Goal: Information Seeking & Learning: Learn about a topic

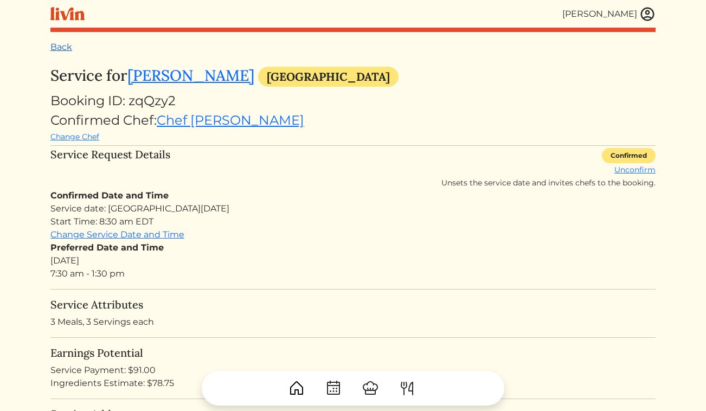
click at [56, 46] on link "Back" at bounding box center [61, 47] width 22 height 10
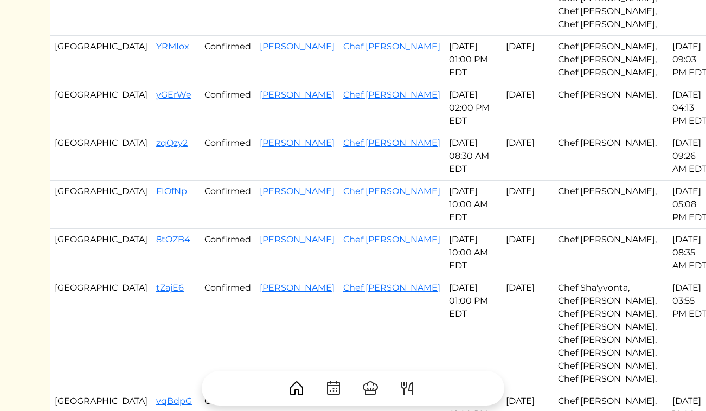
scroll to position [347, 0]
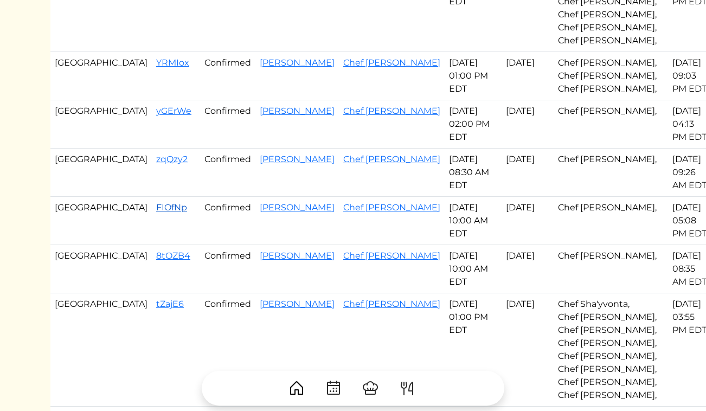
click at [156, 202] on link "FIOfNp" at bounding box center [171, 207] width 31 height 10
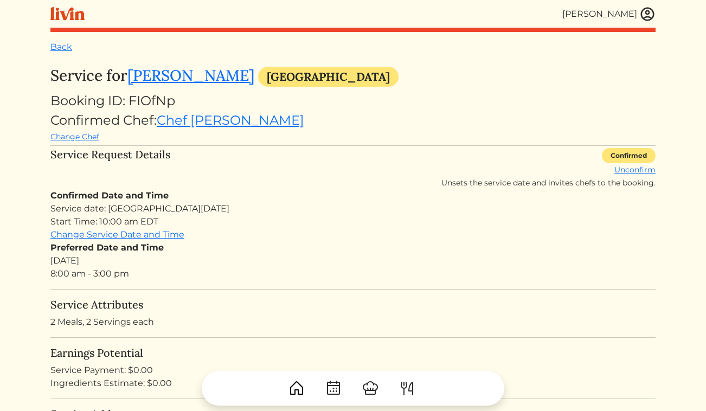
click at [649, 7] on img at bounding box center [647, 14] width 16 height 16
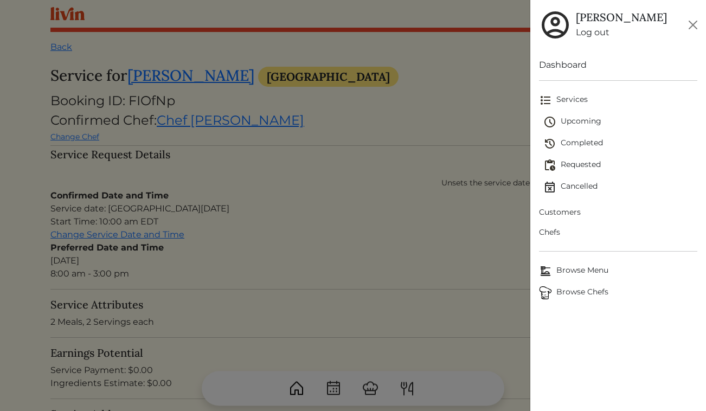
click at [568, 218] on link "Customers" at bounding box center [618, 212] width 159 height 20
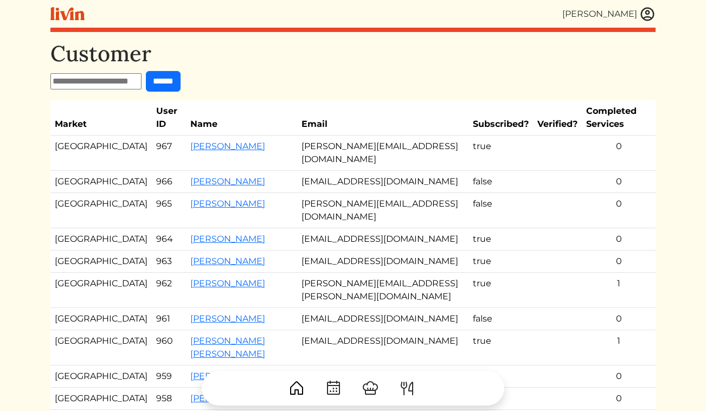
click at [113, 85] on input "text" at bounding box center [95, 81] width 91 height 16
type input "*****"
click at [146, 71] on input "******" at bounding box center [163, 81] width 35 height 21
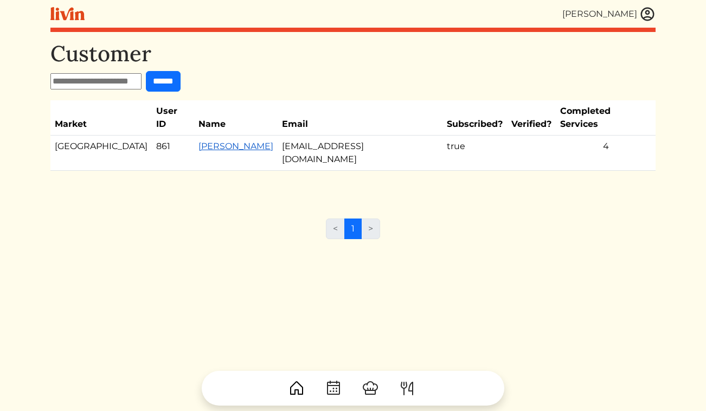
click at [198, 141] on link "Chenita Evans" at bounding box center [235, 146] width 75 height 10
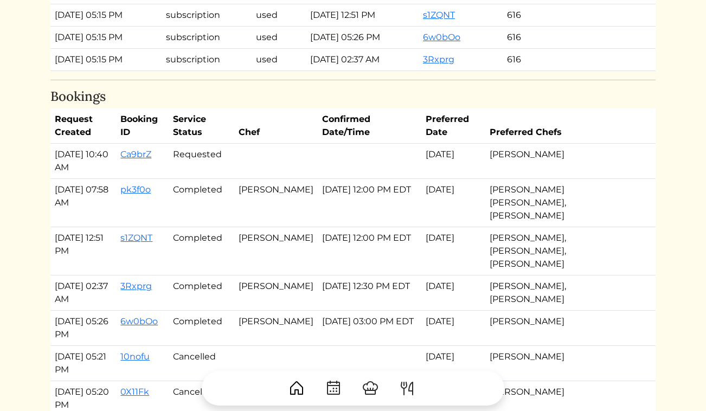
scroll to position [872, 0]
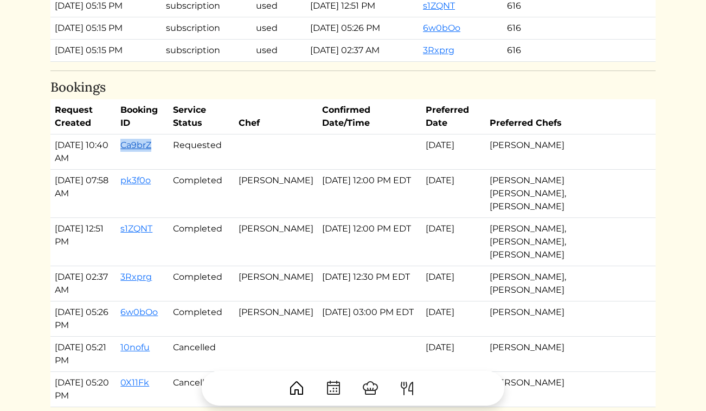
drag, startPoint x: 165, startPoint y: 147, endPoint x: 132, endPoint y: 146, distance: 33.6
click at [132, 146] on td "Ca9brZ" at bounding box center [142, 151] width 52 height 35
copy link "Ca9brZ"
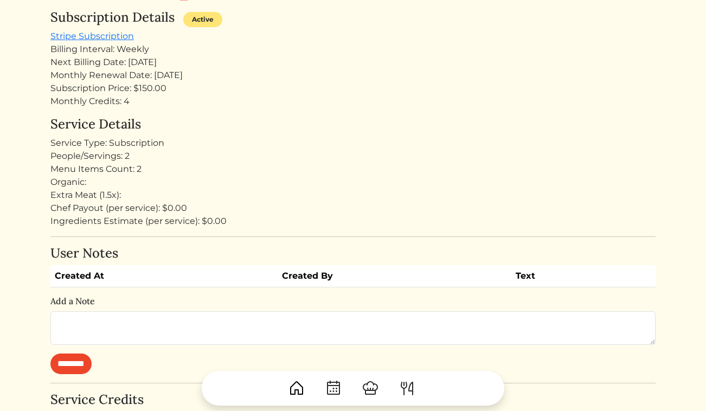
scroll to position [0, 0]
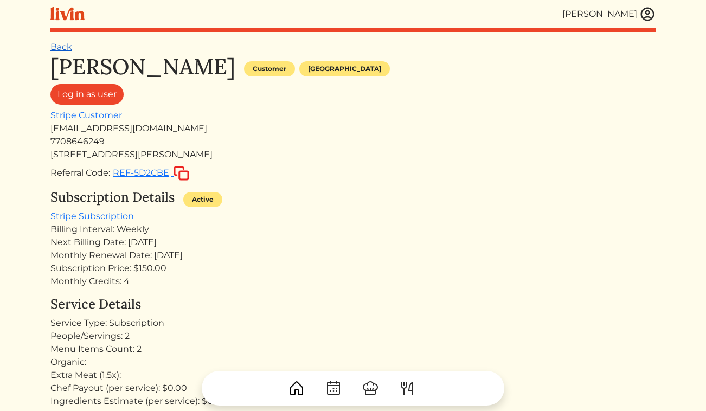
click at [59, 51] on link "Back" at bounding box center [61, 47] width 22 height 10
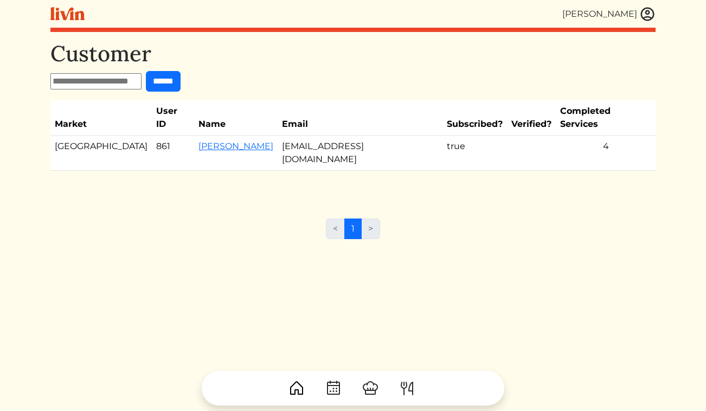
click at [648, 10] on img at bounding box center [647, 14] width 16 height 16
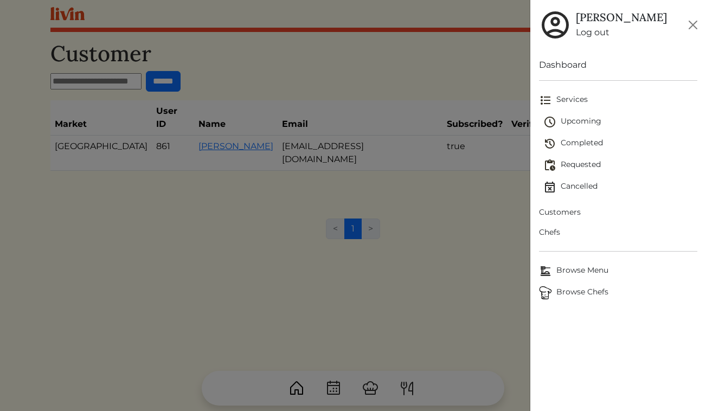
click at [570, 119] on span "Upcoming" at bounding box center [620, 121] width 154 height 13
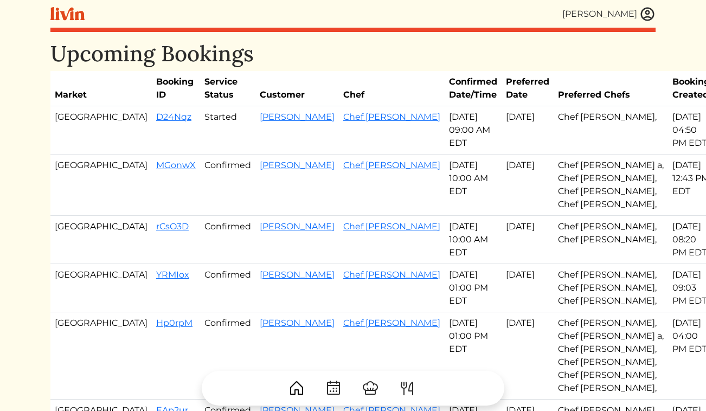
click at [152, 235] on td "rCsO3D" at bounding box center [176, 240] width 48 height 48
click at [156, 228] on link "rCsO3D" at bounding box center [172, 226] width 33 height 10
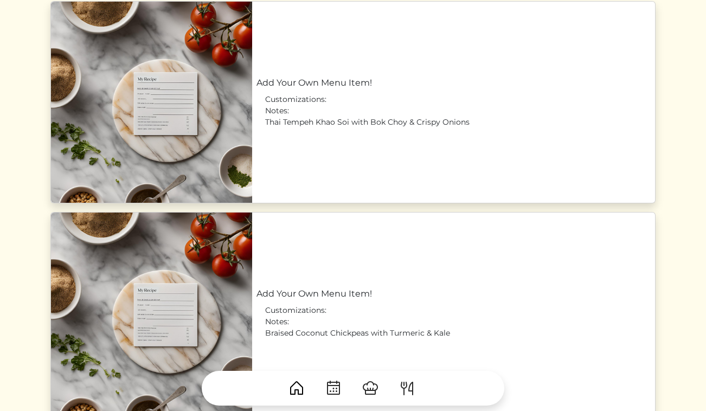
scroll to position [729, 0]
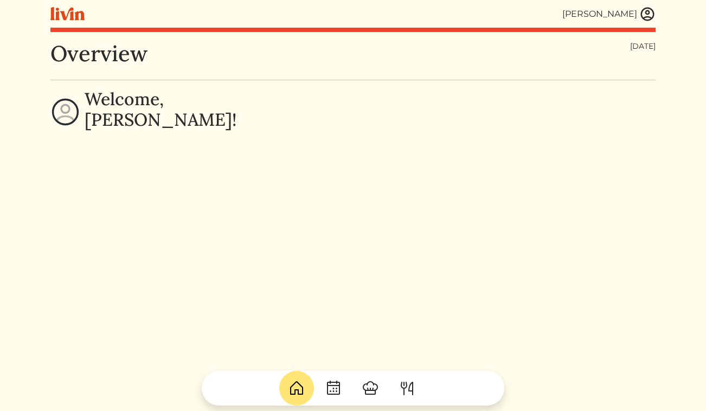
click at [642, 14] on img at bounding box center [647, 14] width 16 height 16
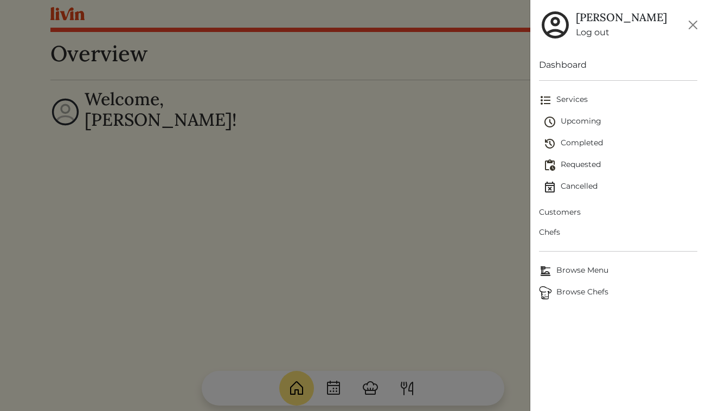
click at [588, 32] on link "Log out" at bounding box center [620, 32] width 91 height 13
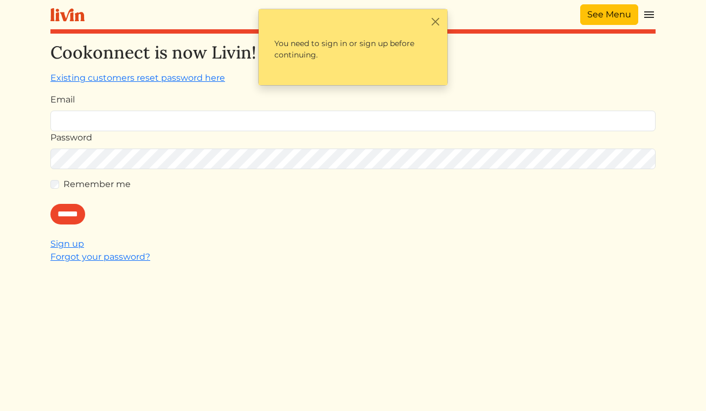
click at [624, 12] on link "See Menu" at bounding box center [609, 14] width 58 height 21
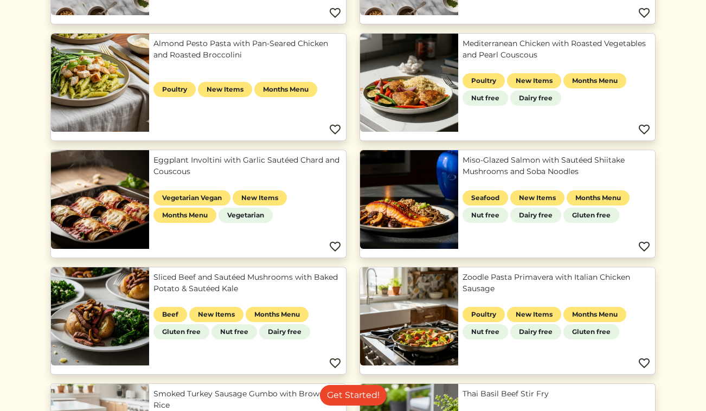
scroll to position [452, 0]
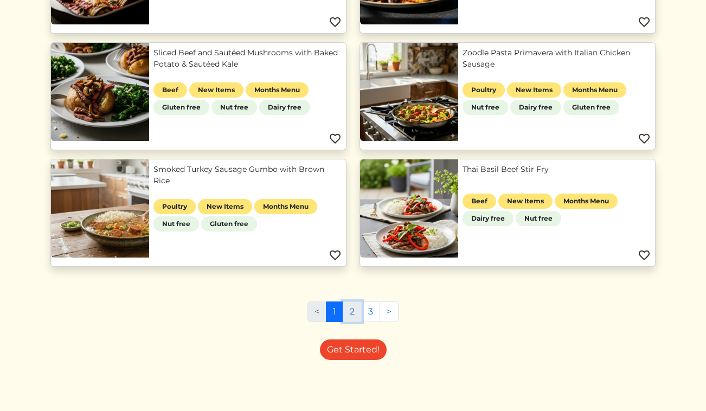
click at [357, 321] on link "2" at bounding box center [351, 311] width 19 height 21
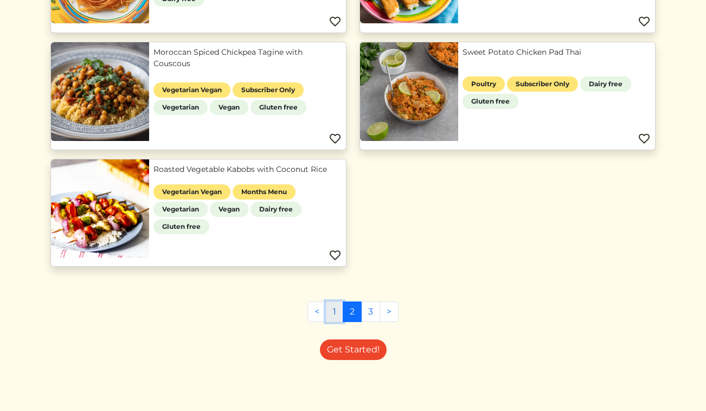
click at [331, 312] on link "1" at bounding box center [334, 311] width 17 height 21
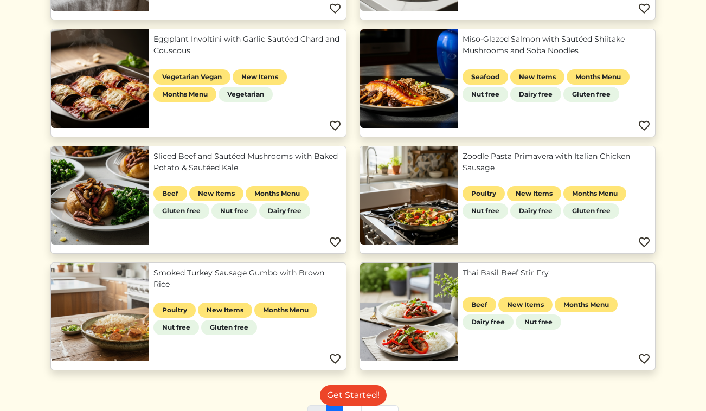
scroll to position [452, 0]
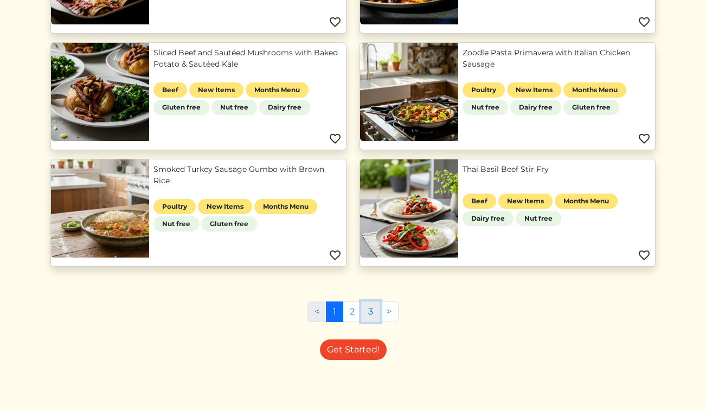
click at [365, 313] on link "3" at bounding box center [370, 311] width 19 height 21
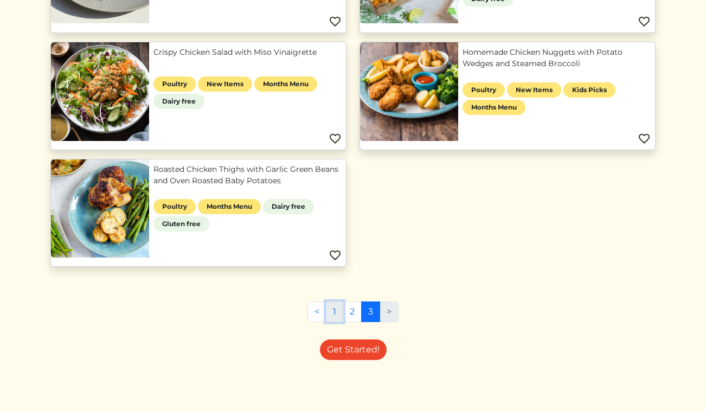
click at [334, 309] on link "1" at bounding box center [334, 311] width 17 height 21
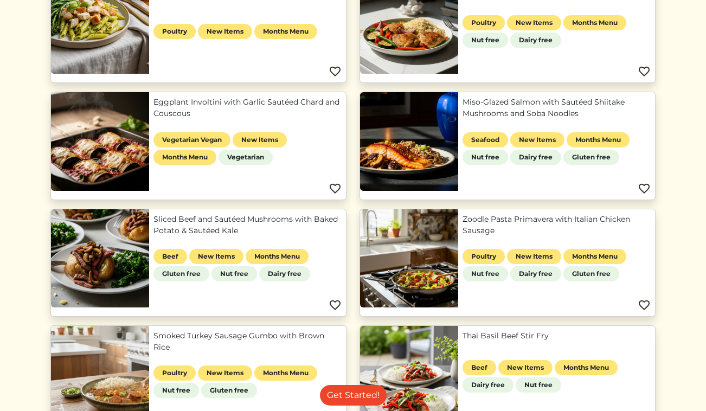
scroll to position [290, 0]
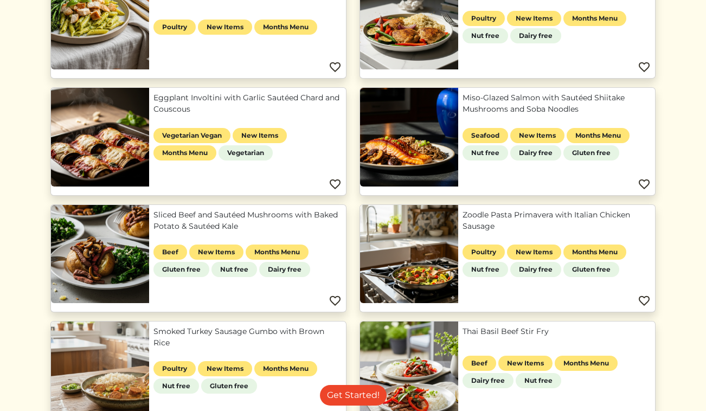
click at [196, 111] on link "Eggplant Involtini with Garlic Sautéed Chard and Couscous" at bounding box center [247, 103] width 188 height 23
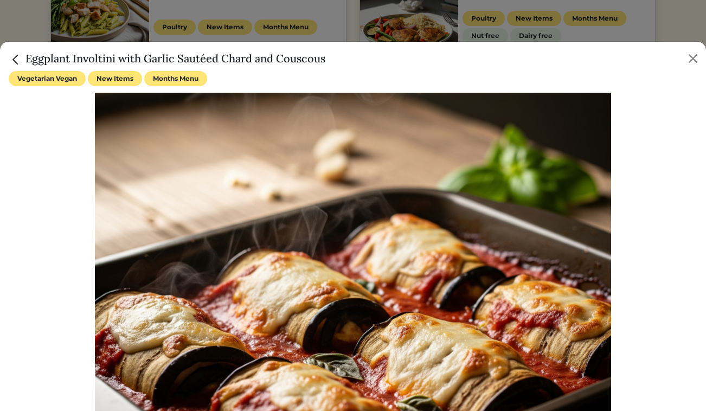
click at [117, 60] on h5 "Eggplant Involtini with Garlic Sautéed Chard and Couscous" at bounding box center [167, 58] width 316 height 16
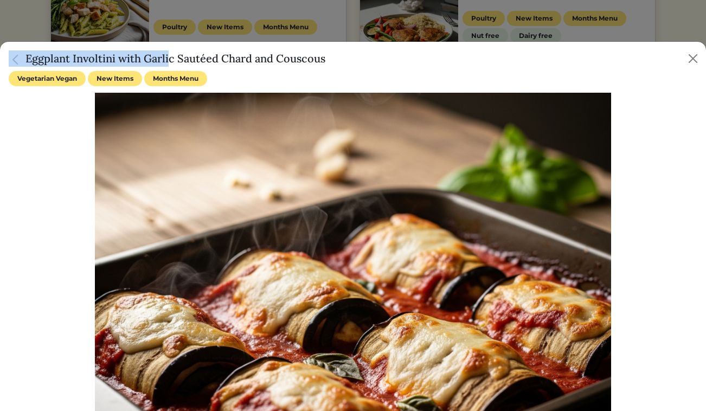
drag, startPoint x: 114, startPoint y: 60, endPoint x: 0, endPoint y: 57, distance: 114.4
click at [0, 57] on div "Eggplant Involtini with Garlic Sautéed Chard and Couscous" at bounding box center [353, 56] width 706 height 29
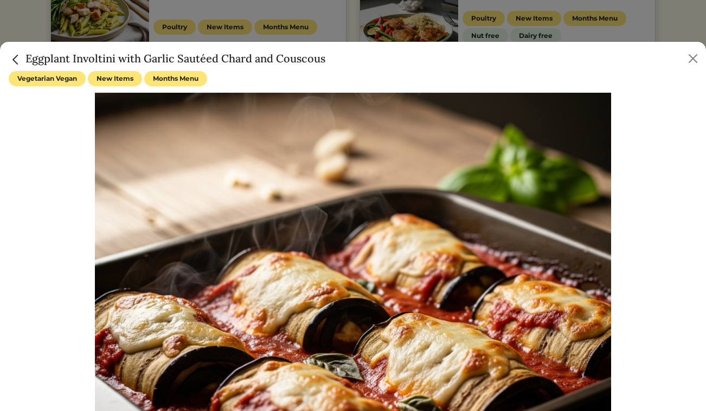
click at [120, 62] on h5 "Eggplant Involtini with Garlic Sautéed Chard and Couscous" at bounding box center [167, 58] width 316 height 16
drag, startPoint x: 117, startPoint y: 61, endPoint x: 28, endPoint y: 62, distance: 88.9
click at [28, 62] on h5 "Eggplant Involtini with Garlic Sautéed Chard and Couscous" at bounding box center [167, 58] width 316 height 16
copy h5 "Eggplant Involtini"
click at [19, 57] on img "Close" at bounding box center [16, 60] width 14 height 14
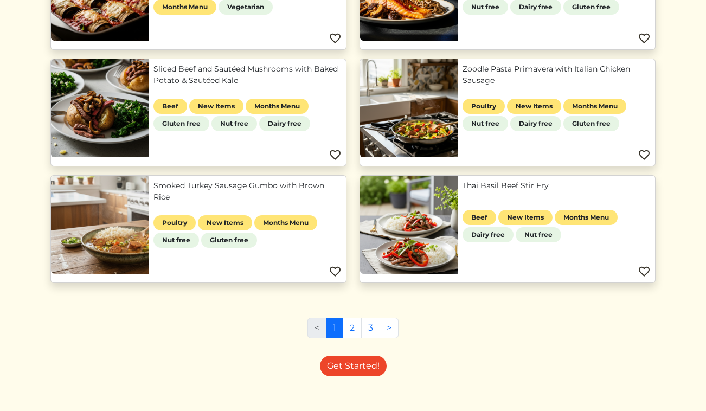
scroll to position [452, 0]
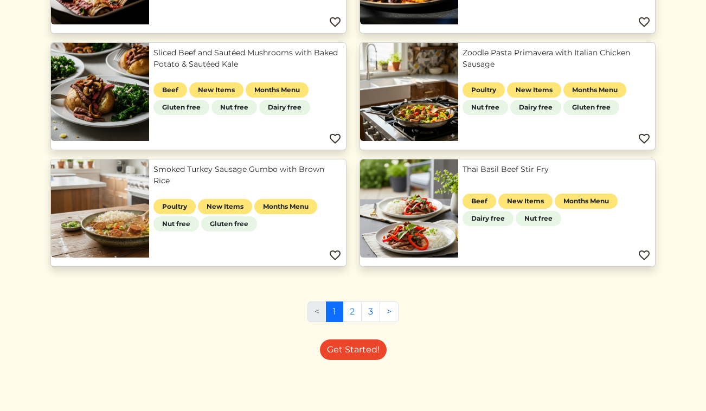
click at [221, 174] on link "Smoked Turkey Sausage Gumbo with Brown Rice" at bounding box center [247, 175] width 188 height 23
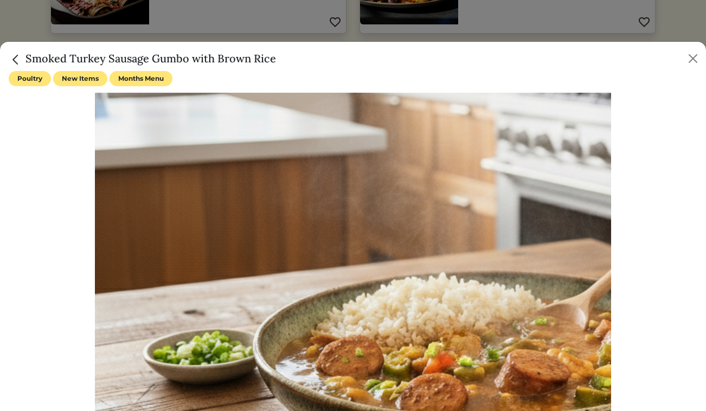
click at [172, 59] on h5 "Smoked Turkey Sausage Gumbo with Brown Rice" at bounding box center [142, 58] width 267 height 16
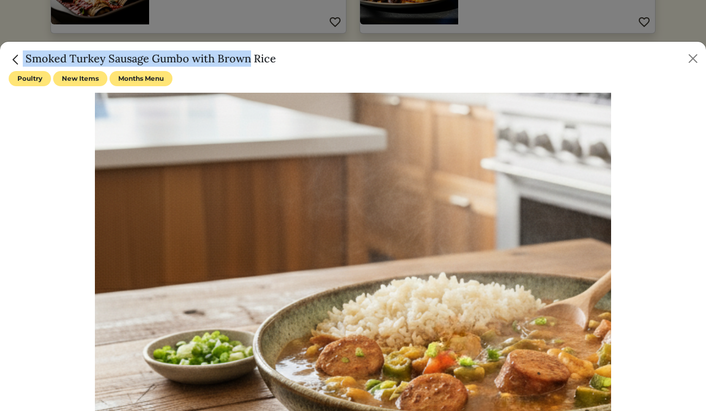
drag, startPoint x: 189, startPoint y: 61, endPoint x: 23, endPoint y: 54, distance: 166.5
click at [23, 54] on h5 "Smoked Turkey Sausage Gumbo with Brown Rice" at bounding box center [142, 58] width 267 height 16
copy h5 "Smoked Turkey Sausage Gumbo"
click at [699, 55] on button "Close" at bounding box center [692, 58] width 17 height 17
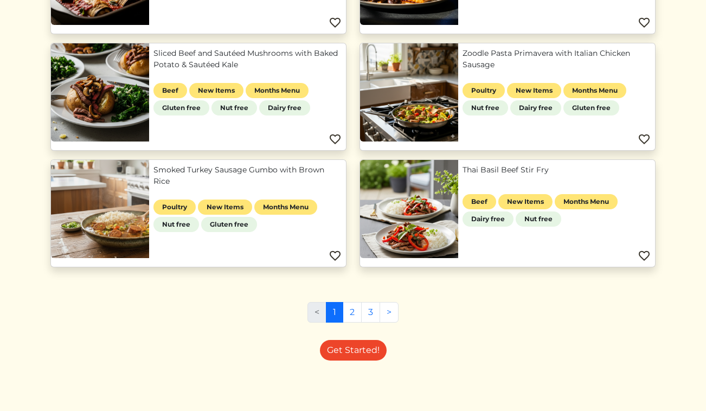
scroll to position [449, 0]
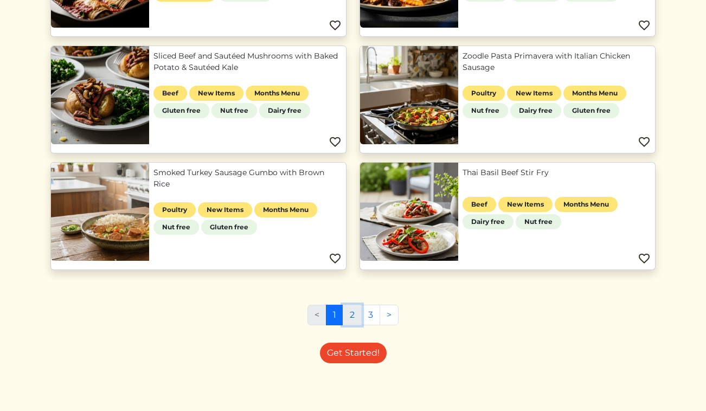
click at [345, 321] on link "2" at bounding box center [351, 315] width 19 height 21
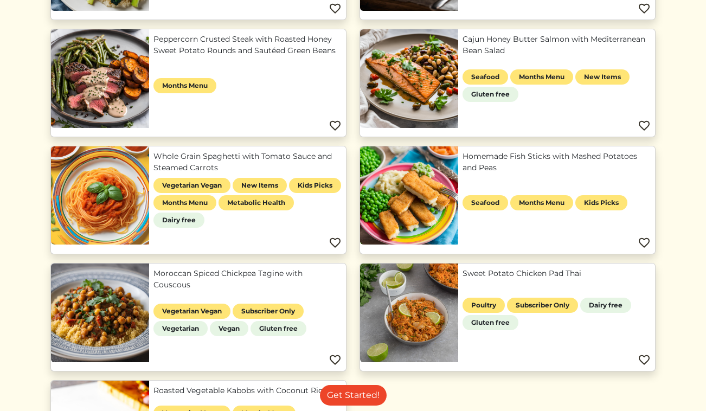
scroll to position [724, 0]
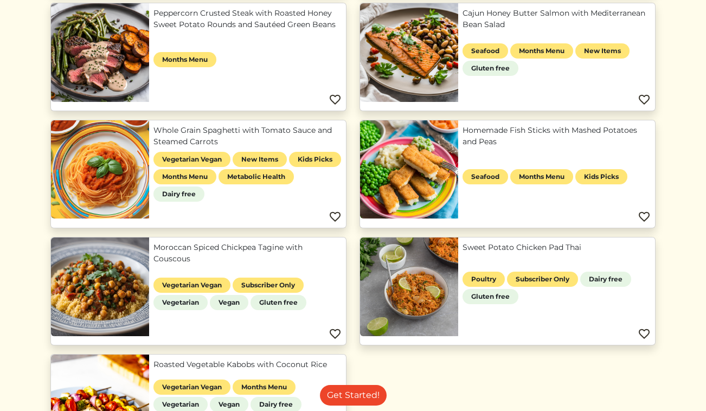
click at [462, 147] on link "Homemade Fish Sticks with Mashed Potatoes and Peas" at bounding box center [556, 136] width 188 height 23
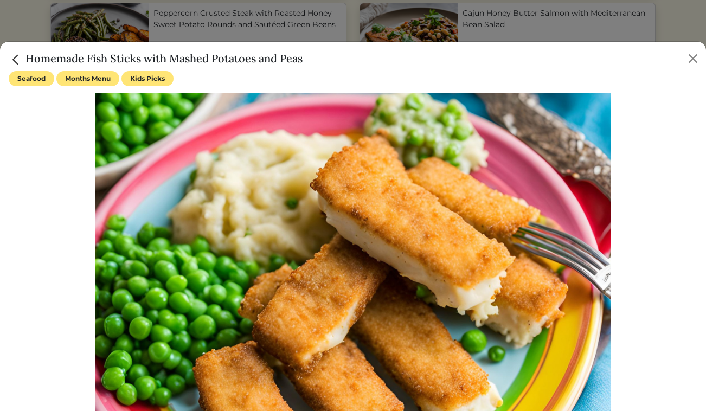
click at [187, 57] on h5 "Homemade Fish Sticks with Mashed Potatoes and Peas" at bounding box center [156, 58] width 294 height 16
drag, startPoint x: 143, startPoint y: 55, endPoint x: 27, endPoint y: 54, distance: 116.0
click at [27, 54] on h5 "Homemade Fish Sticks with Mashed Potatoes and Peas" at bounding box center [156, 58] width 294 height 16
copy h5 "Homemade Fish Sticks"
